Goal: Task Accomplishment & Management: Complete application form

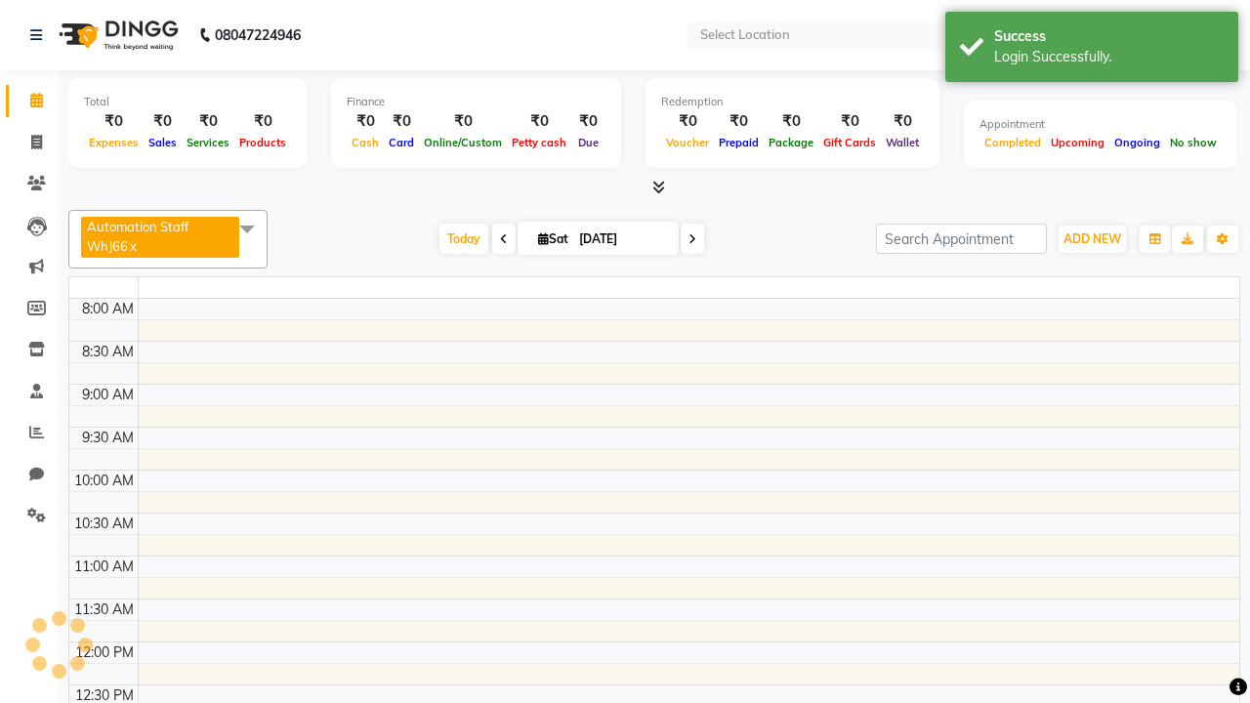
select select "en"
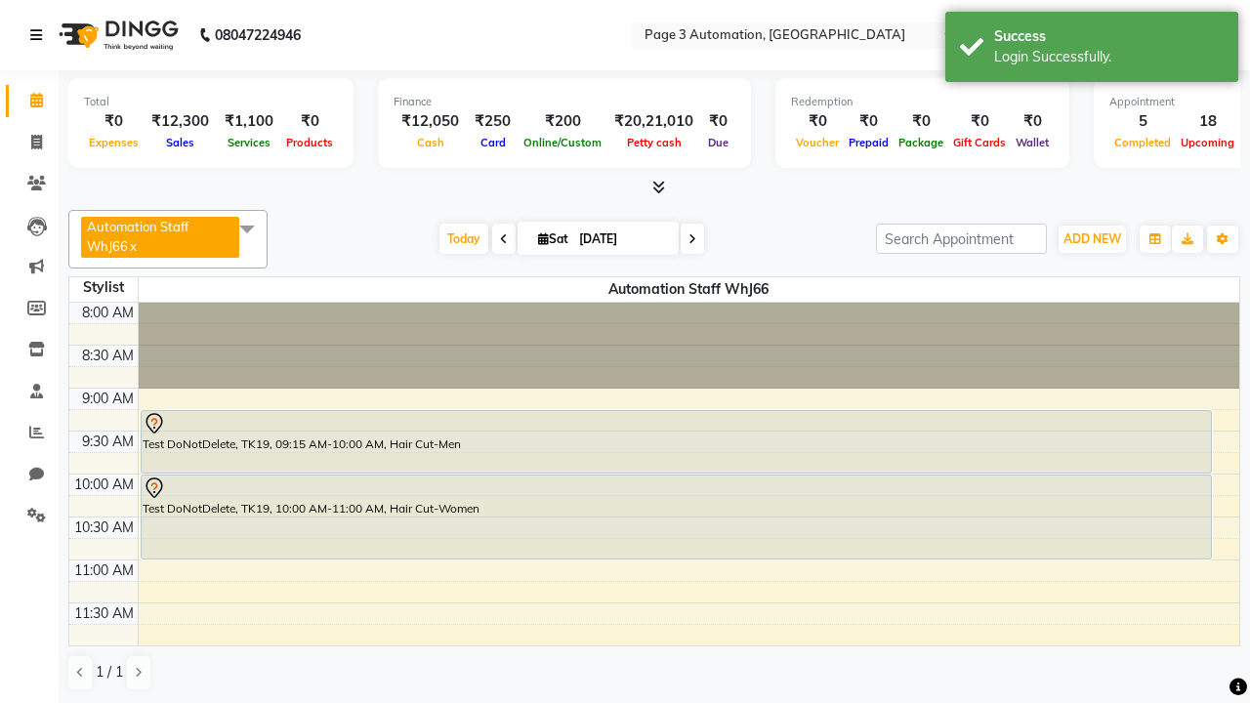
click at [40, 35] on icon at bounding box center [36, 35] width 12 height 14
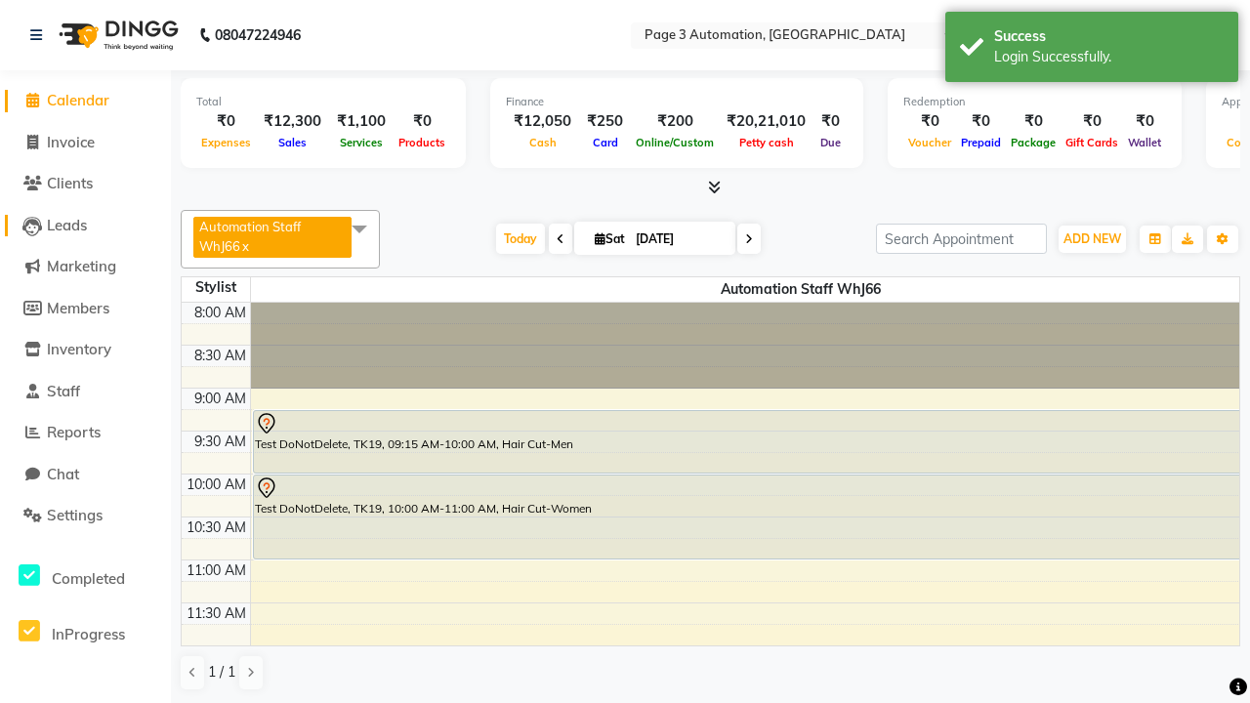
click at [85, 225] on span "Leads" at bounding box center [67, 225] width 40 height 19
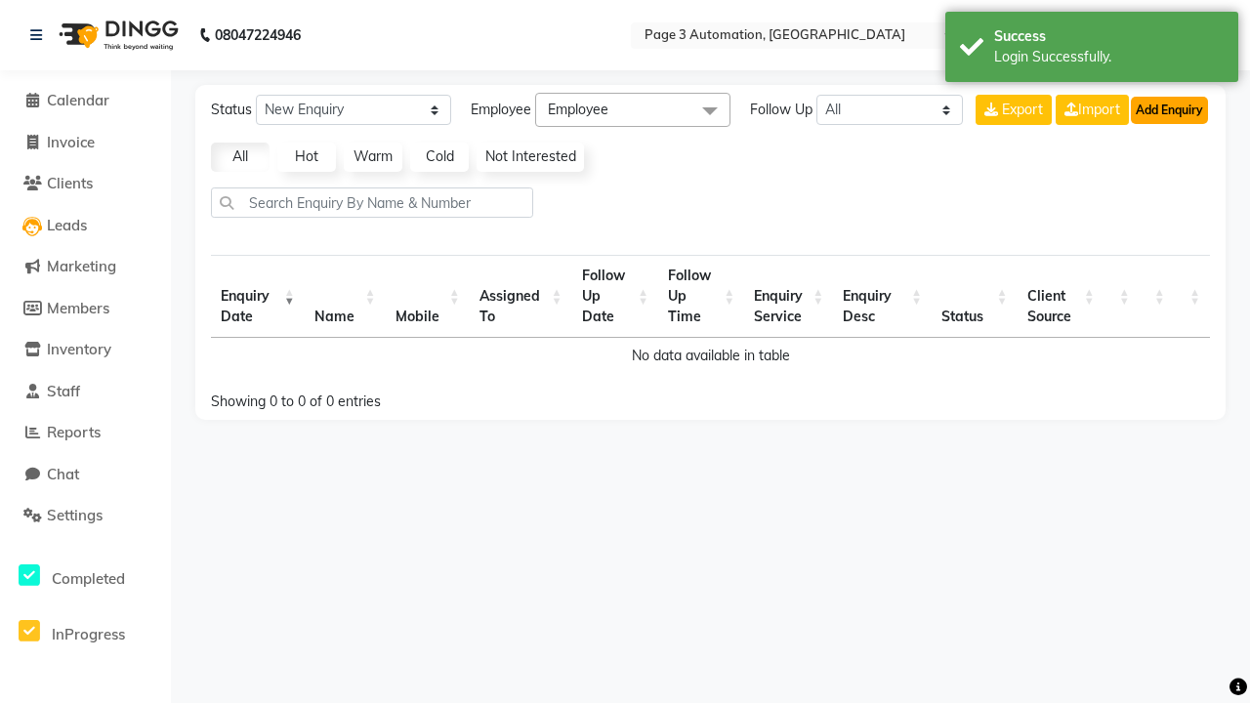
click at [1169, 109] on button "Add Enquiry" at bounding box center [1169, 110] width 77 height 27
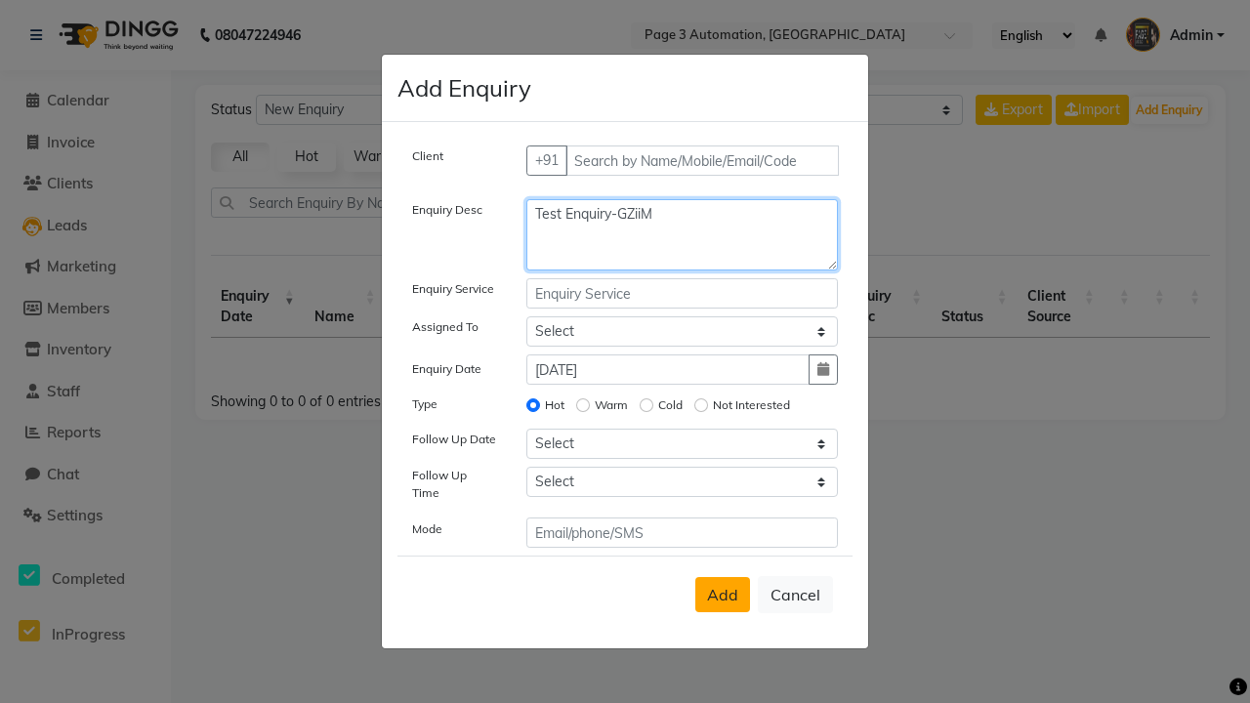
type textarea "Test Enquiry-GZiiM"
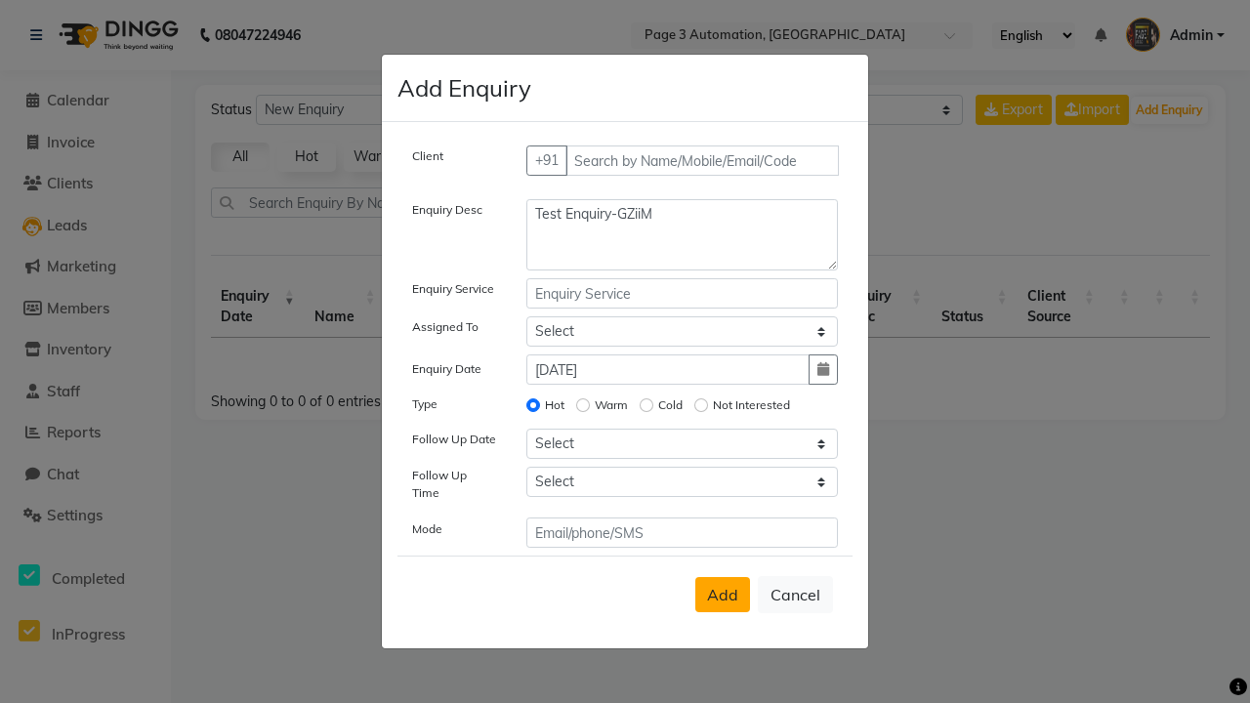
click at [722, 595] on span "Add" at bounding box center [722, 595] width 31 height 20
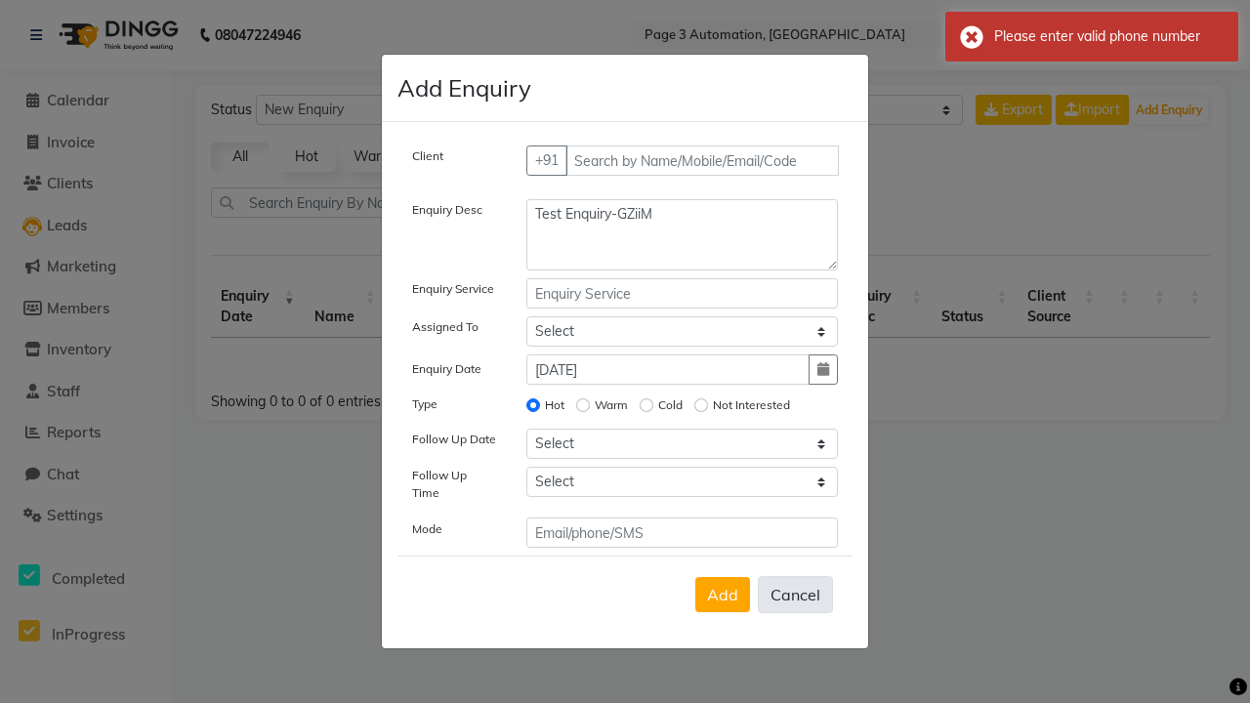
click at [1091, 36] on div "Please enter valid phone number" at bounding box center [1108, 36] width 229 height 21
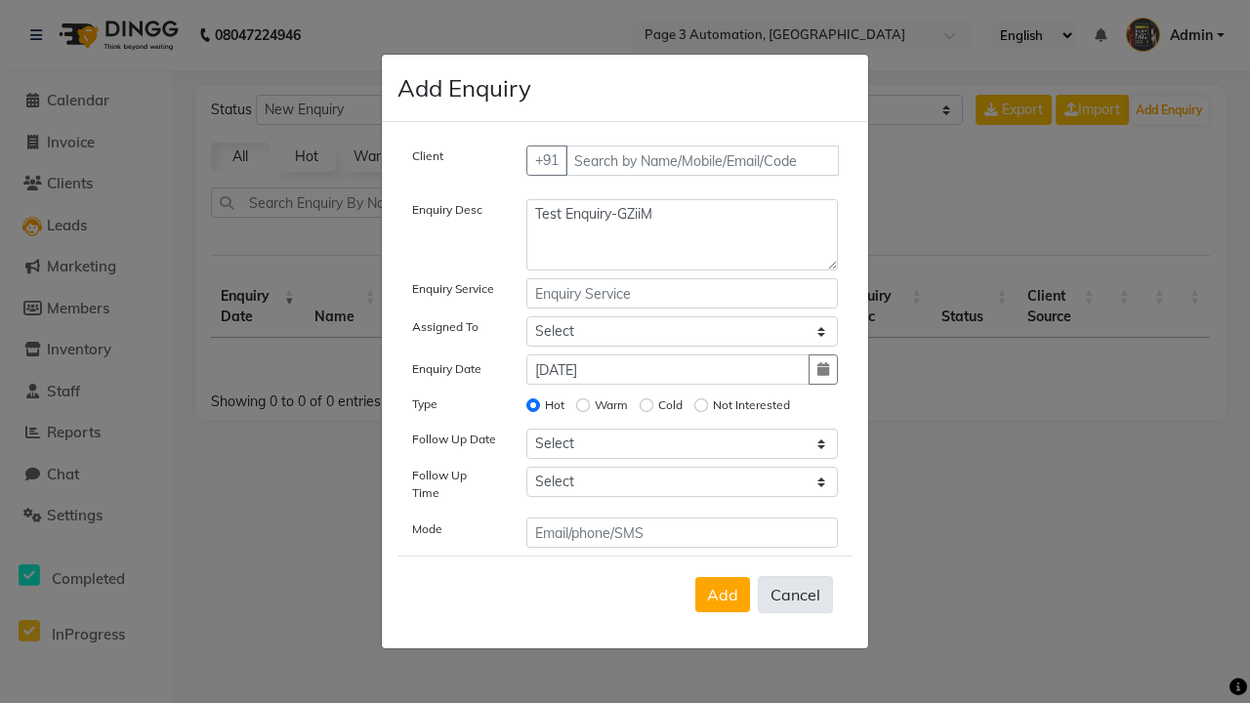
click at [795, 595] on button "Cancel" at bounding box center [795, 594] width 75 height 37
